Goal: Book appointment/travel/reservation

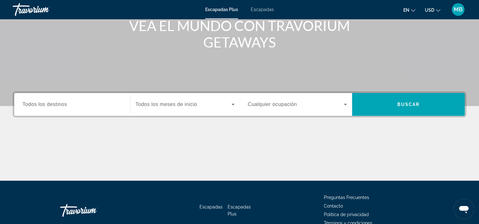
scroll to position [70, 0]
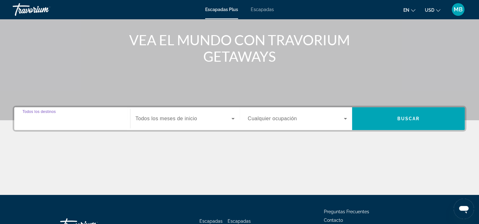
click at [100, 117] on input "Destination Todos los destinos" at bounding box center [71, 119] width 99 height 8
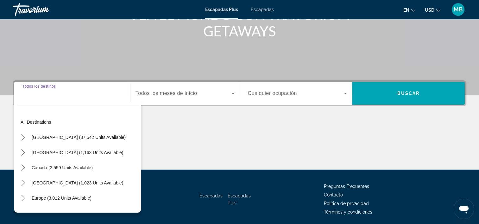
scroll to position [118, 0]
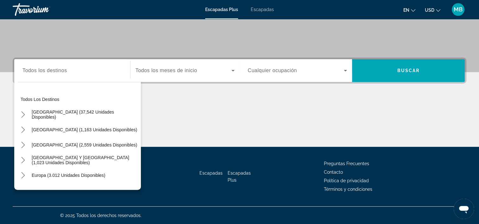
click at [280, 68] on span "Cualquier ocupación" at bounding box center [272, 70] width 49 height 5
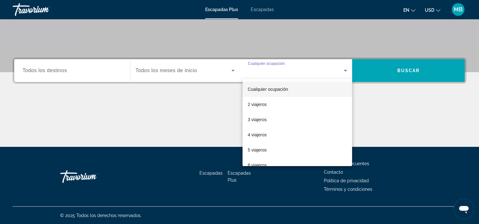
click at [79, 72] on div at bounding box center [239, 112] width 479 height 224
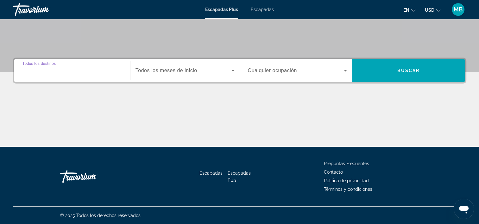
click at [79, 72] on input "Destination Todos los destinos" at bounding box center [71, 71] width 99 height 8
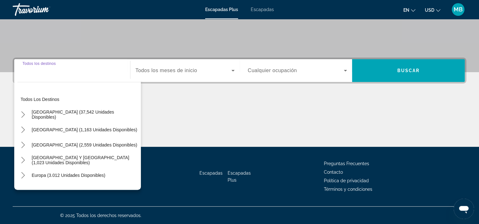
click at [68, 74] on div "Widget de búsqueda" at bounding box center [71, 71] width 99 height 18
click at [60, 70] on input "Destination Todos los destinos" at bounding box center [71, 71] width 99 height 8
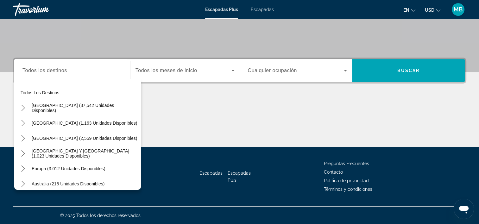
scroll to position [0, 0]
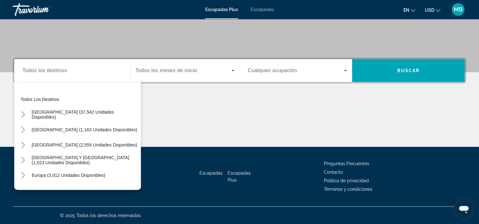
click at [96, 66] on div "Widget de búsqueda" at bounding box center [71, 71] width 99 height 18
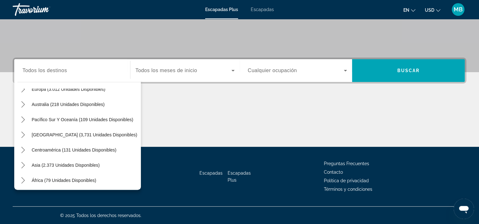
scroll to position [103, 0]
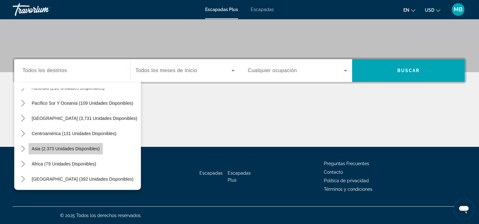
click at [95, 149] on span "Asia (2.373 unidades disponibles)" at bounding box center [66, 148] width 68 height 5
type input "**********"
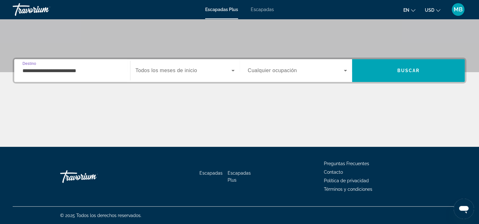
click at [208, 73] on span "Widget de búsqueda" at bounding box center [184, 71] width 96 height 8
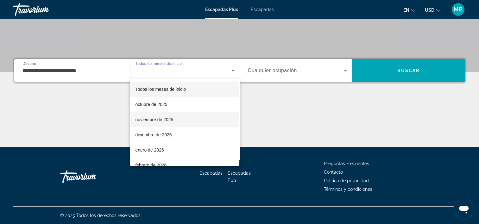
click at [204, 118] on mat-option "noviembre de 2025" at bounding box center [184, 119] width 109 height 15
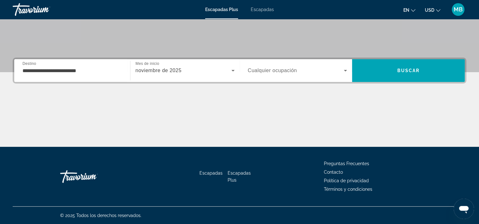
click at [302, 80] on div "Occupancy Cualquier ocupación" at bounding box center [298, 70] width 110 height 23
click at [313, 73] on span "Widget de búsqueda" at bounding box center [296, 71] width 96 height 8
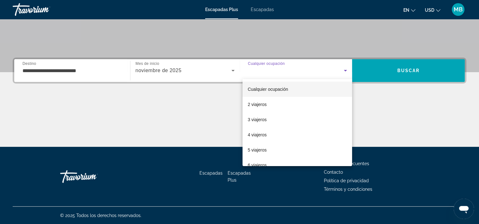
click at [309, 91] on mat-option "Cualquier ocupación" at bounding box center [298, 89] width 110 height 15
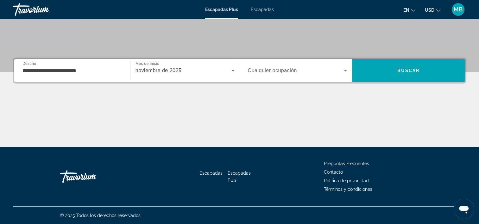
click at [347, 74] on div "Occupancy Cualquier ocupación" at bounding box center [298, 71] width 110 height 18
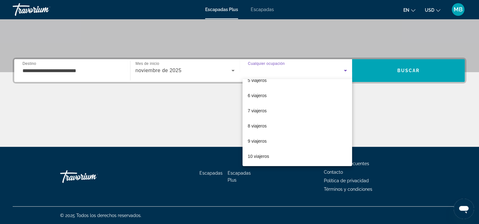
scroll to position [0, 0]
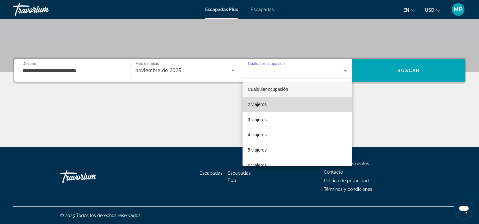
click at [300, 106] on mat-option "2 viajeros" at bounding box center [298, 104] width 110 height 15
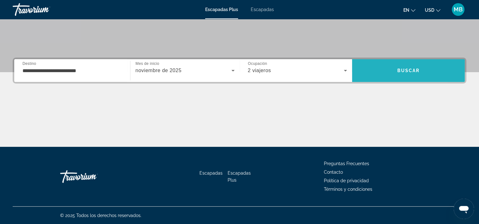
click at [376, 76] on span "Buscar" at bounding box center [408, 70] width 113 height 15
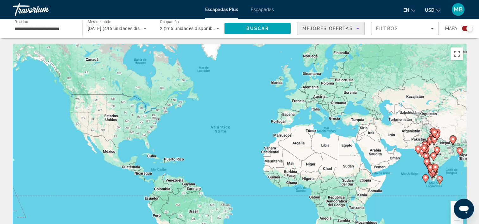
click at [345, 29] on span "Mejores ofertas" at bounding box center [327, 28] width 51 height 5
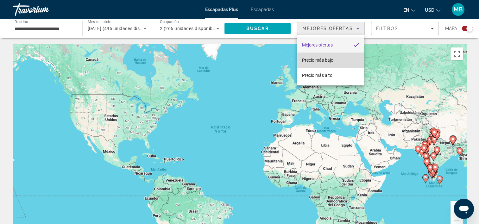
click at [320, 58] on span "Precio más bajo" at bounding box center [317, 60] width 31 height 5
